Goal: Task Accomplishment & Management: Use online tool/utility

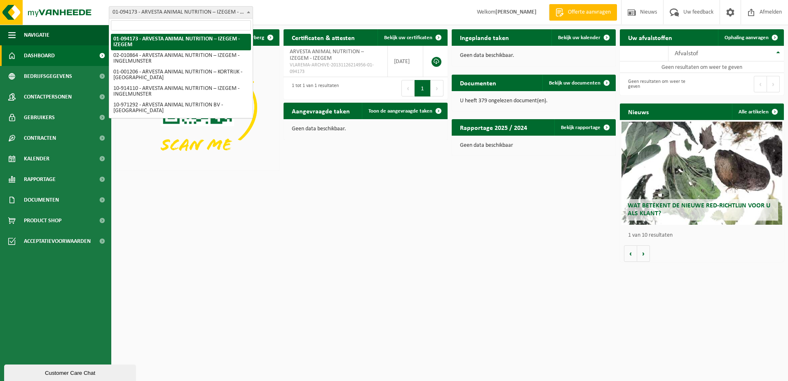
click at [249, 10] on span at bounding box center [249, 12] width 8 height 11
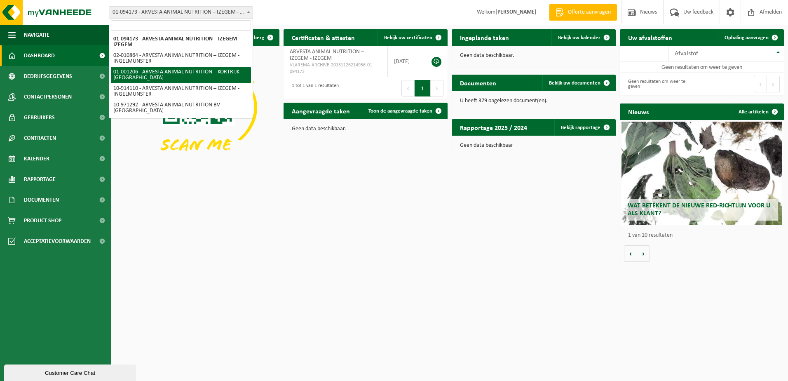
select select "13267"
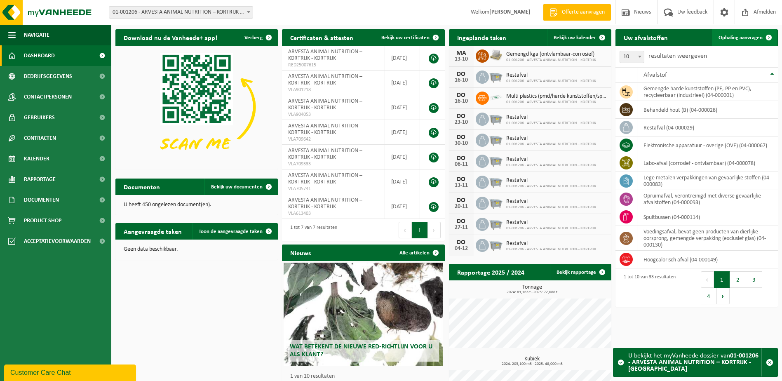
click at [744, 33] on link "Ophaling aanvragen" at bounding box center [744, 37] width 65 height 16
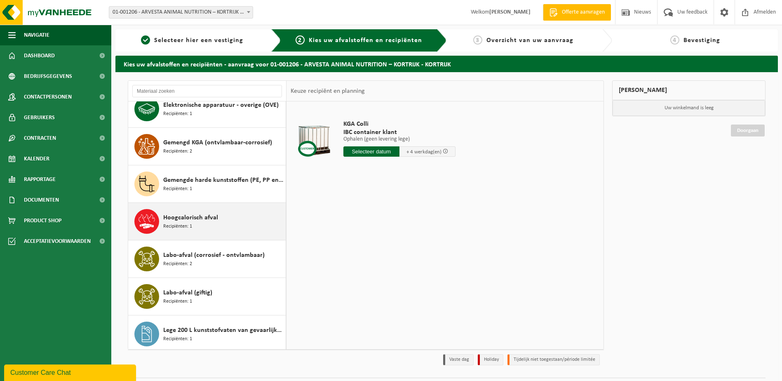
click at [162, 216] on div "Hoogcalorisch afval Recipiënten: 1" at bounding box center [207, 221] width 158 height 37
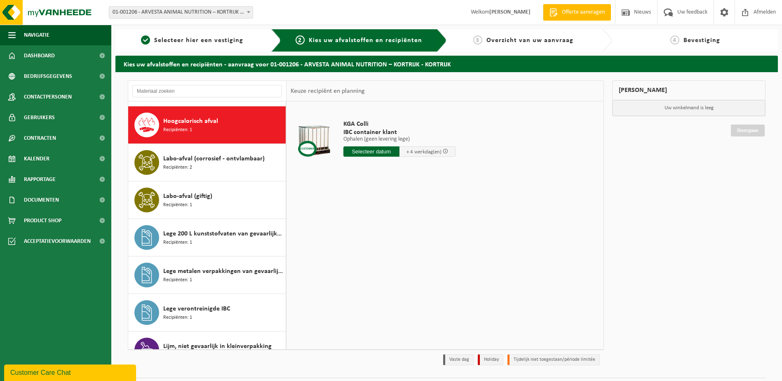
scroll to position [225, 0]
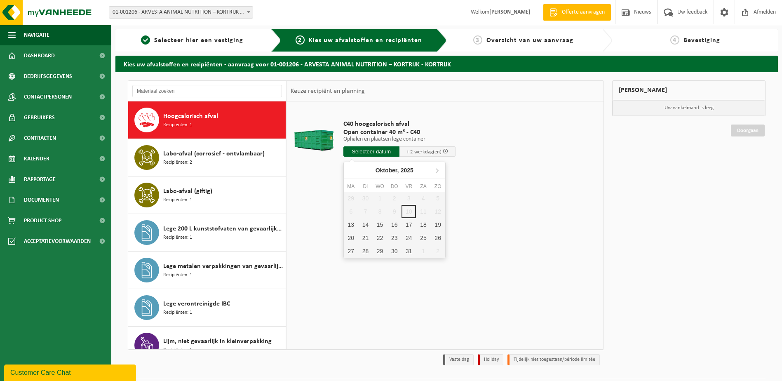
click at [365, 153] on input "text" at bounding box center [372, 151] width 56 height 10
click at [346, 226] on div "13" at bounding box center [351, 224] width 14 height 13
type input "Van 2025-10-13"
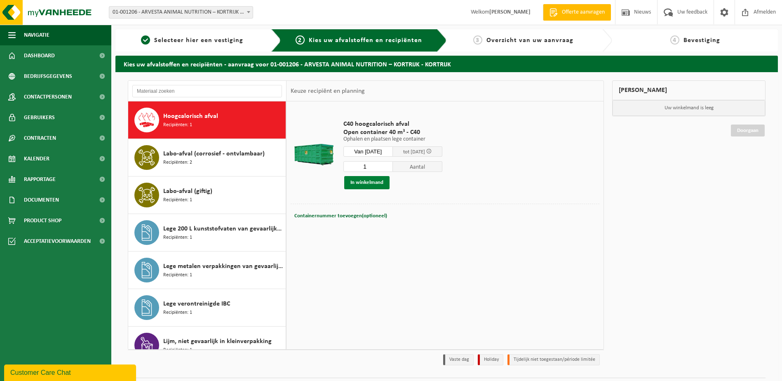
click at [355, 184] on button "In winkelmand" at bounding box center [366, 182] width 45 height 13
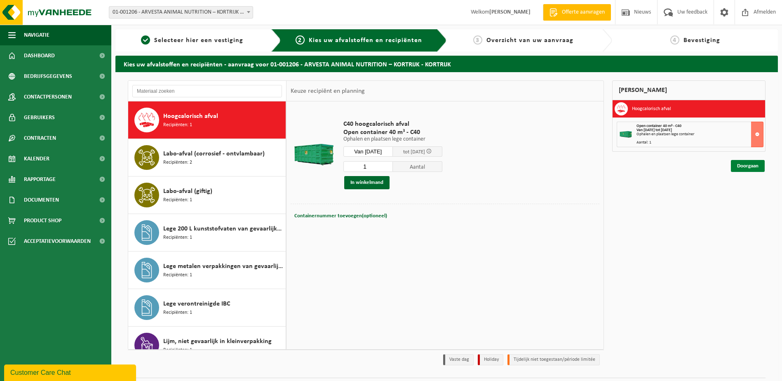
click at [744, 160] on link "Doorgaan" at bounding box center [748, 166] width 34 height 12
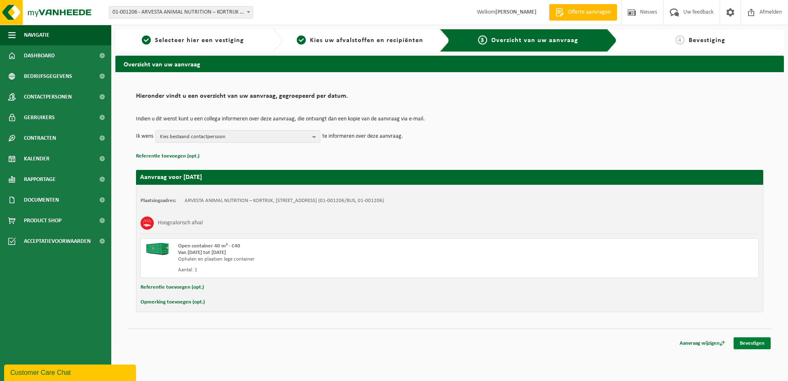
click at [754, 342] on link "Bevestigen" at bounding box center [752, 343] width 37 height 12
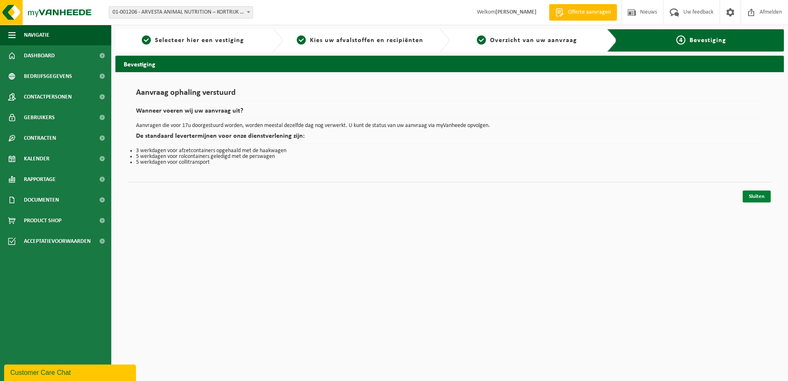
click at [762, 198] on link "Sluiten" at bounding box center [757, 197] width 28 height 12
